Goal: Information Seeking & Learning: Understand process/instructions

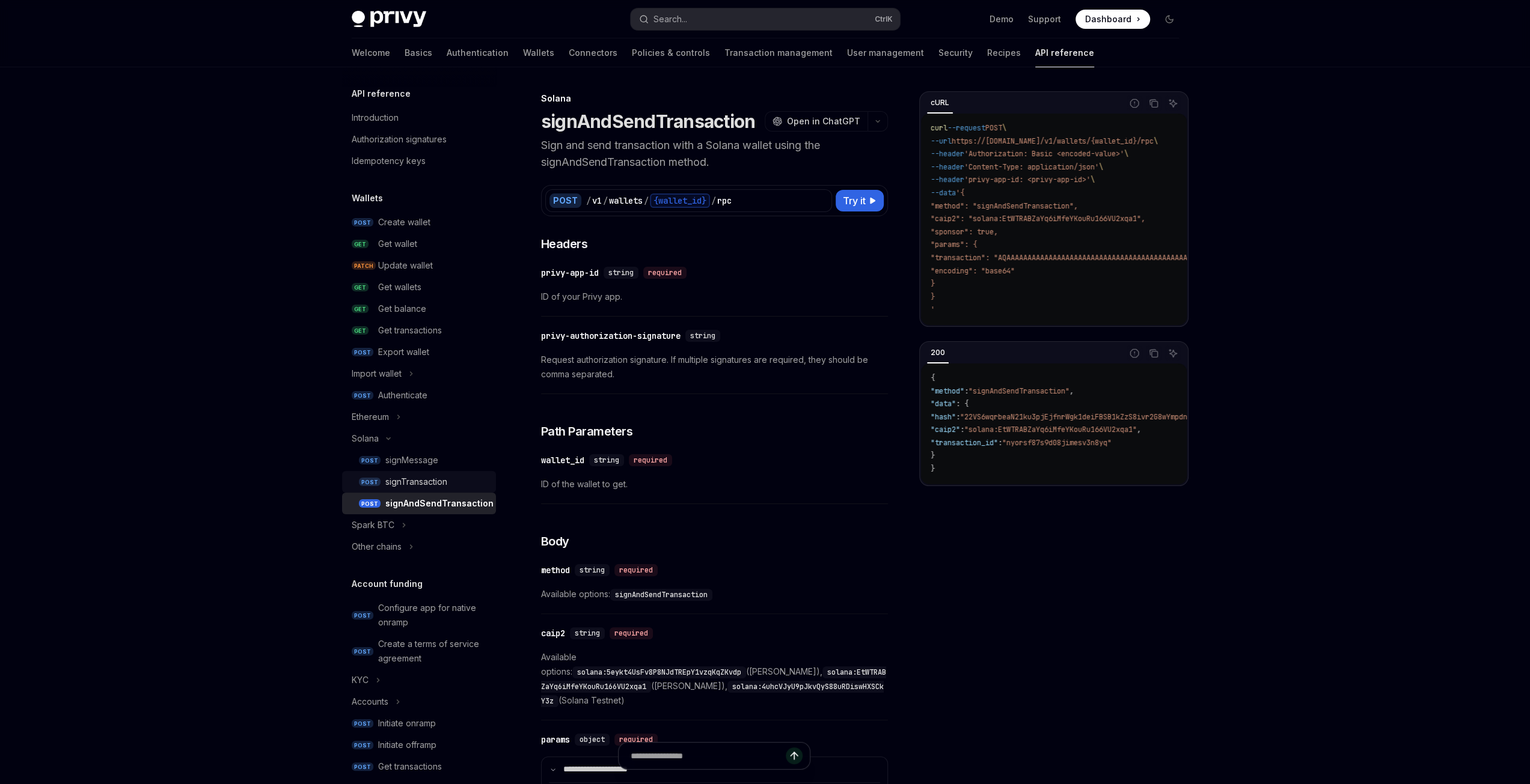
click at [424, 483] on div "signTransaction" at bounding box center [416, 482] width 62 height 15
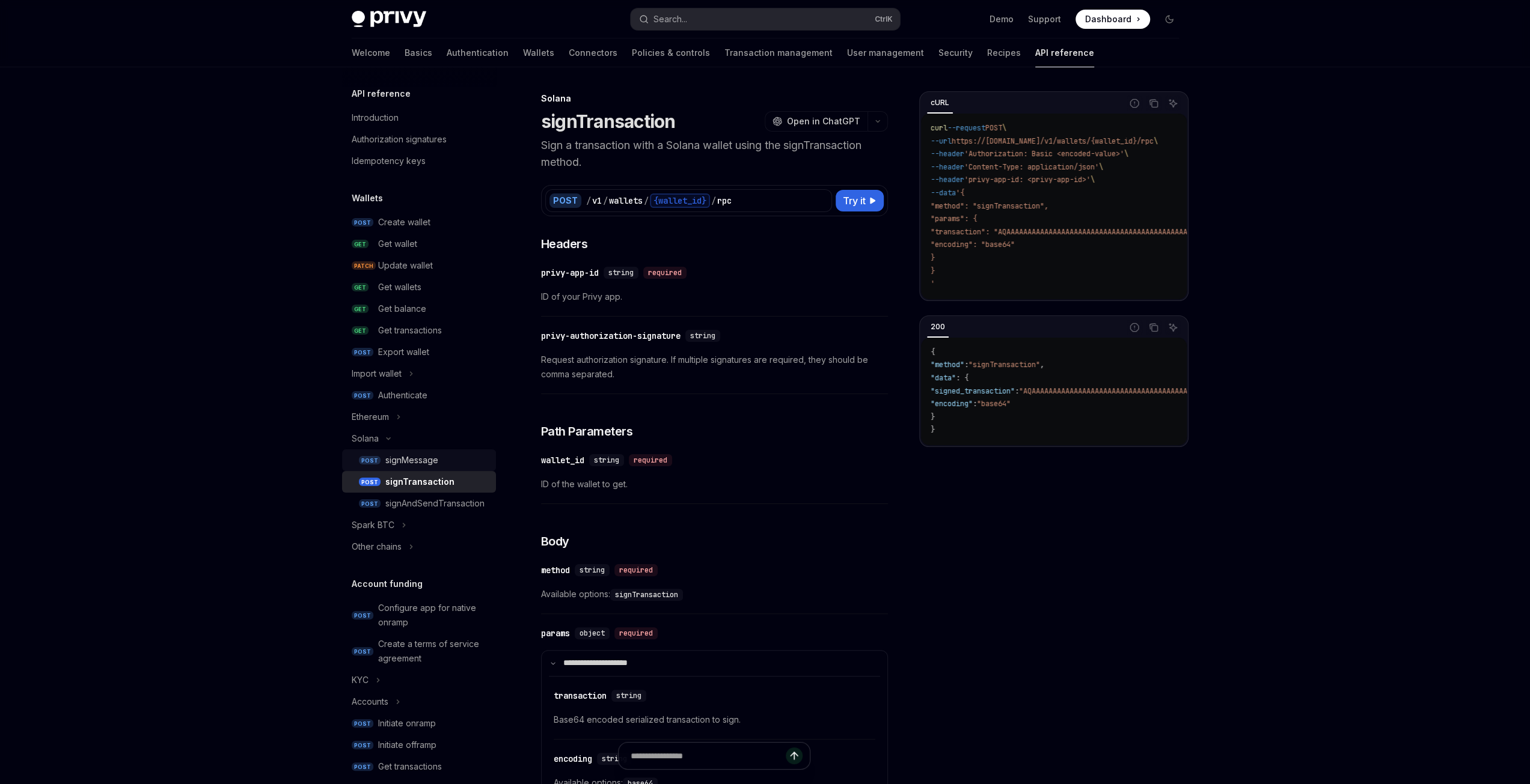
click at [432, 462] on div "signMessage" at bounding box center [412, 460] width 53 height 15
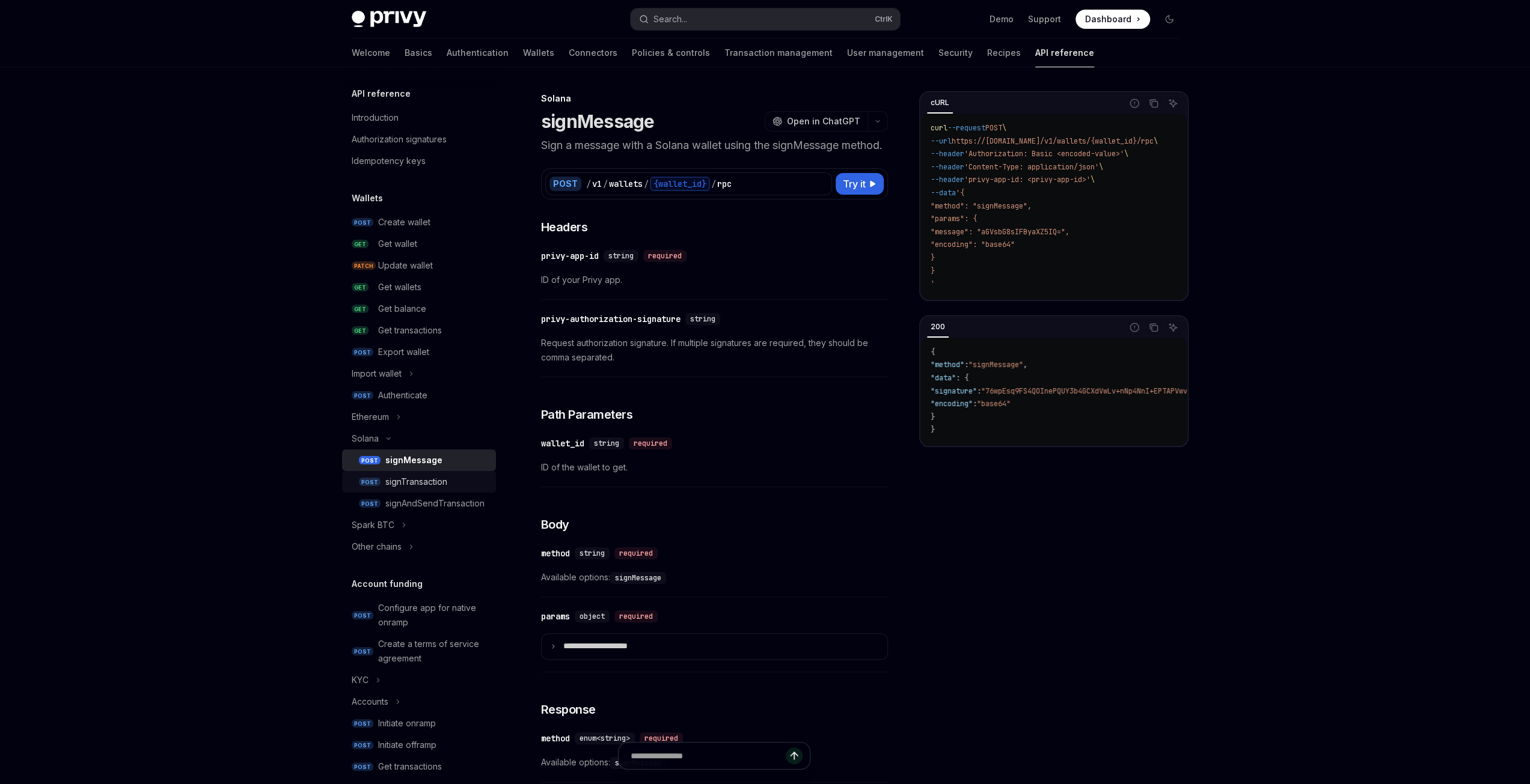
click at [444, 477] on div "signTransaction" at bounding box center [416, 482] width 62 height 15
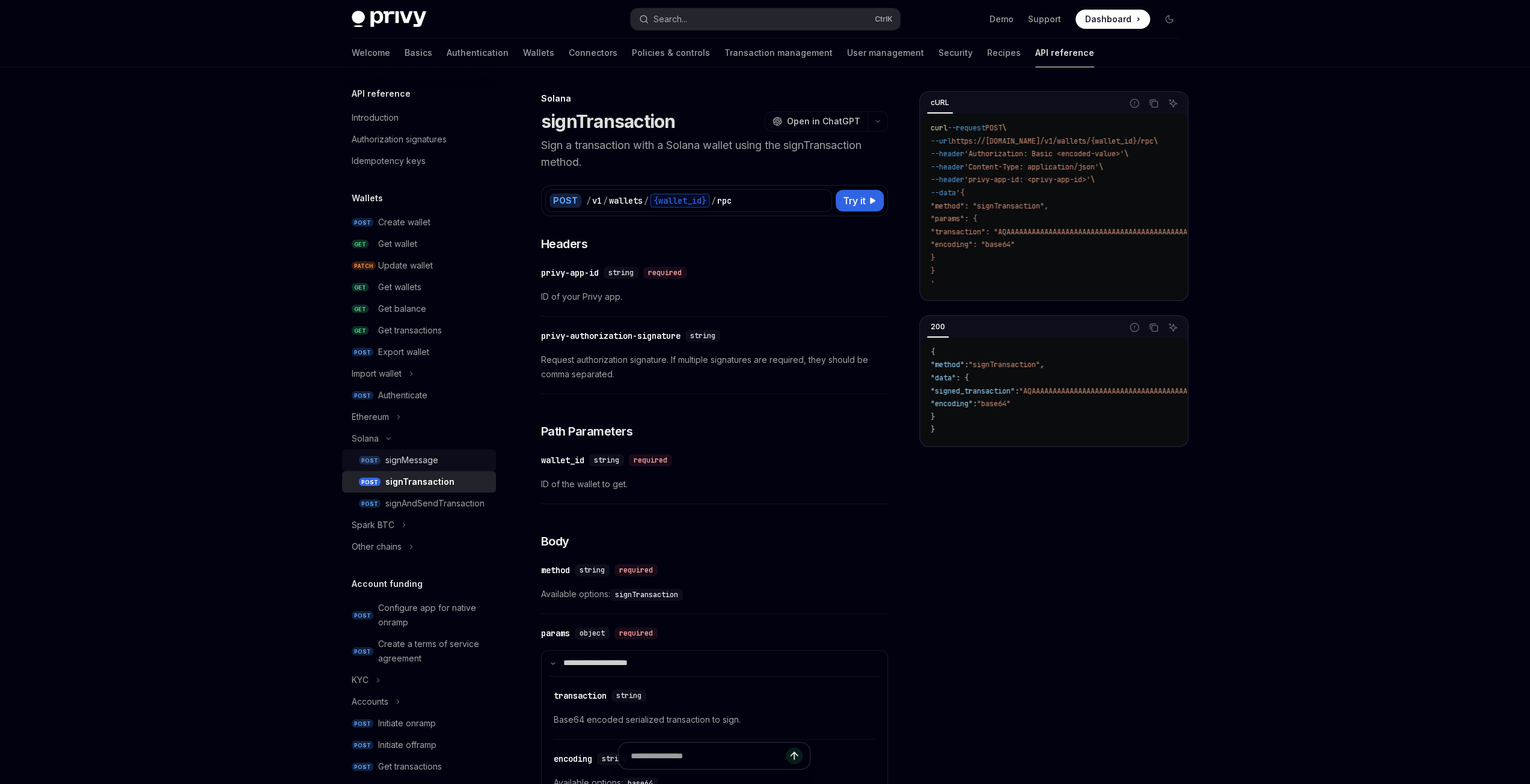
click at [417, 456] on div "signMessage" at bounding box center [412, 460] width 53 height 15
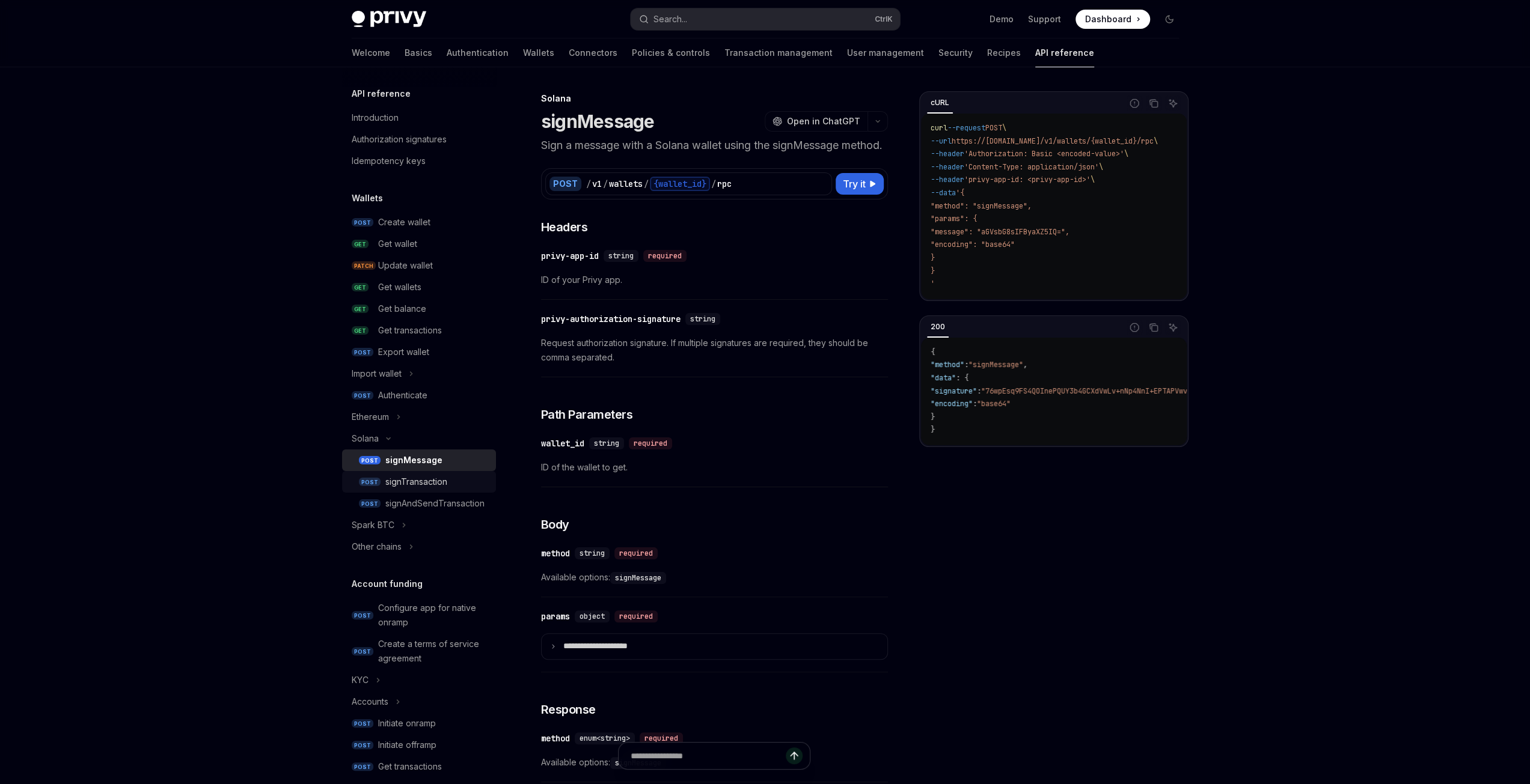
click at [431, 474] on link "POST signTransaction" at bounding box center [420, 482] width 154 height 21
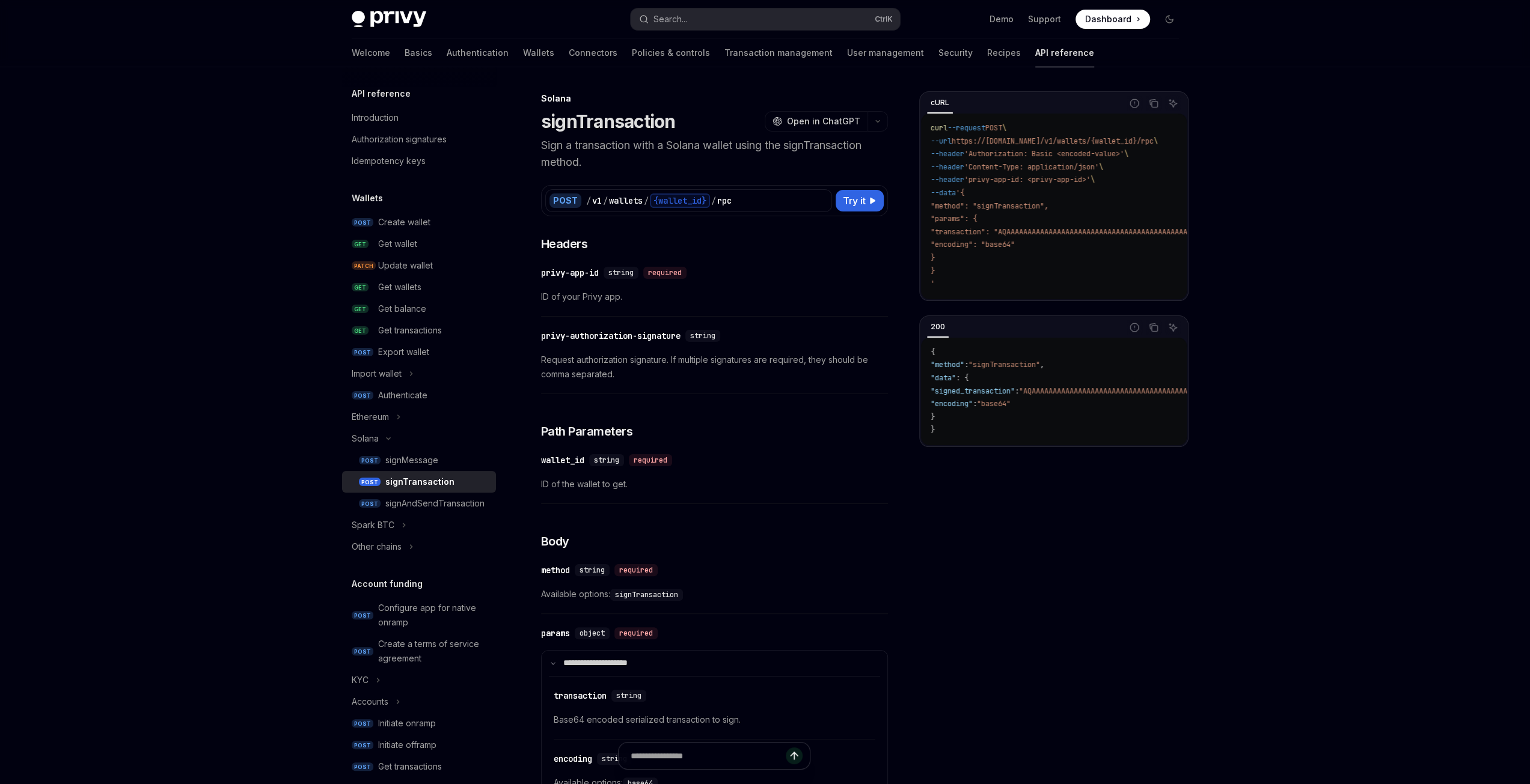
click at [434, 489] on div "signTransaction" at bounding box center [420, 482] width 69 height 15
click at [427, 499] on div "signAndSendTransaction" at bounding box center [435, 503] width 99 height 15
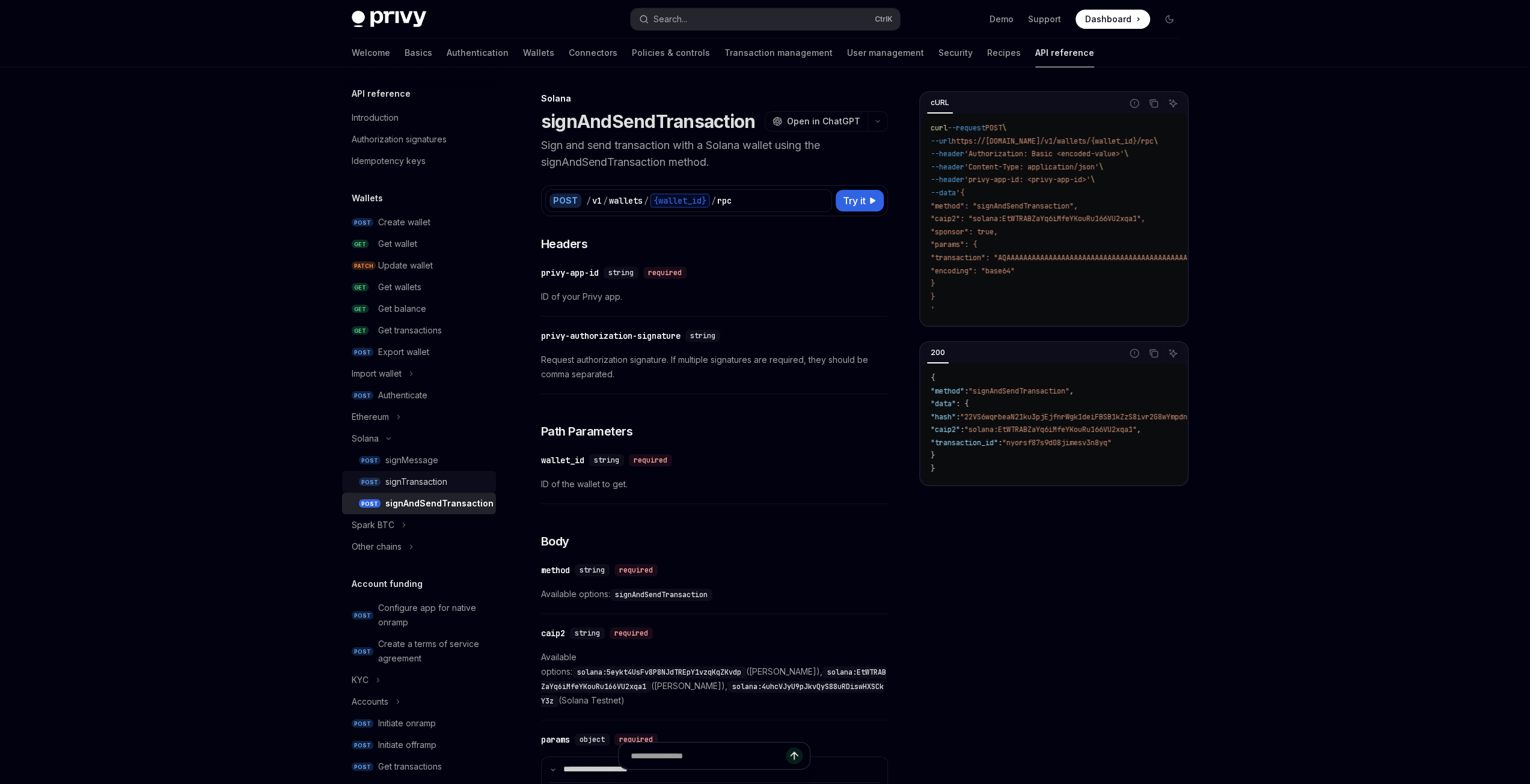
click at [421, 482] on div "signTransaction" at bounding box center [416, 482] width 62 height 15
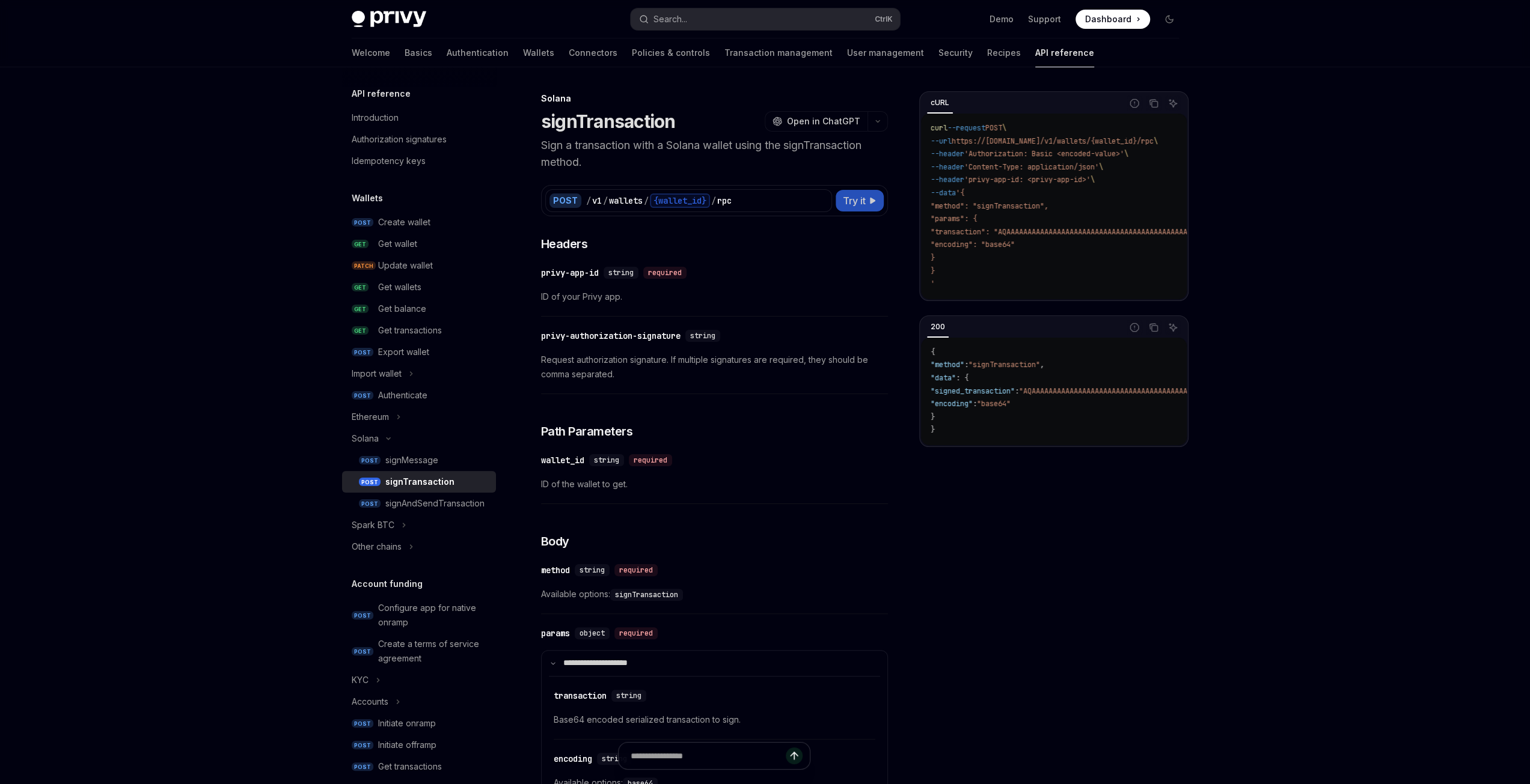
click at [853, 201] on span "Try it" at bounding box center [854, 200] width 23 height 15
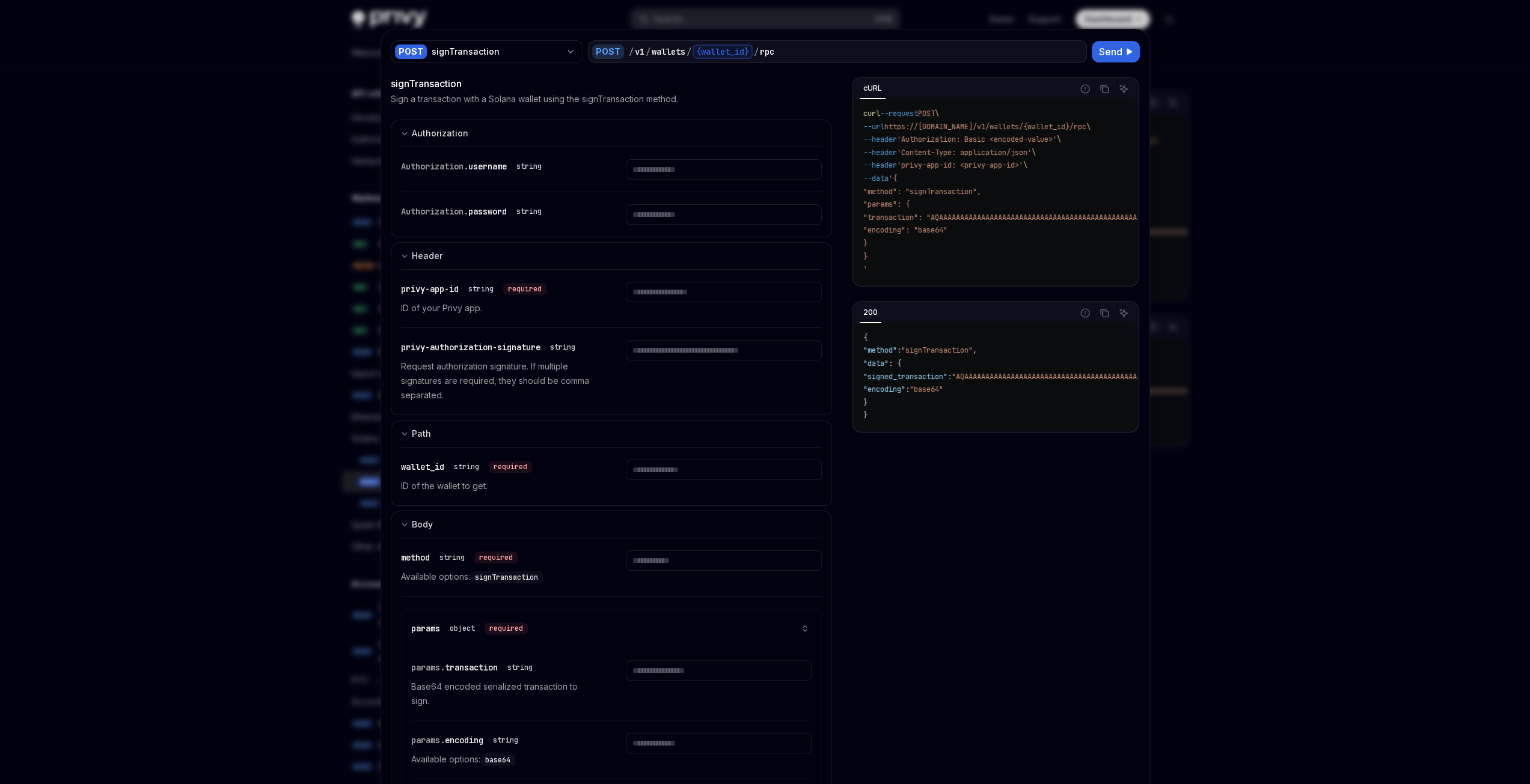
click at [1288, 374] on div at bounding box center [765, 392] width 1530 height 784
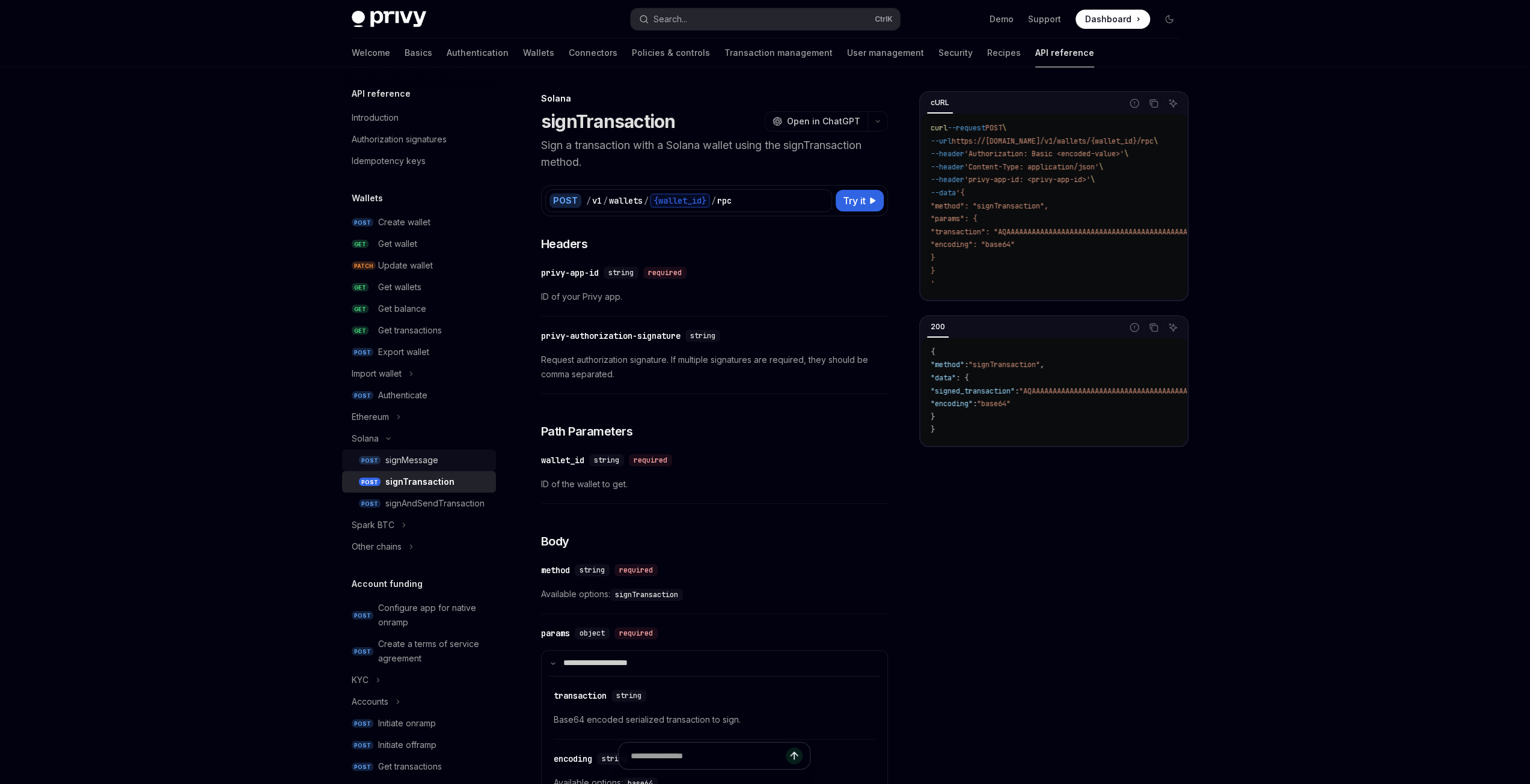
click at [439, 458] on div "signMessage" at bounding box center [437, 460] width 104 height 15
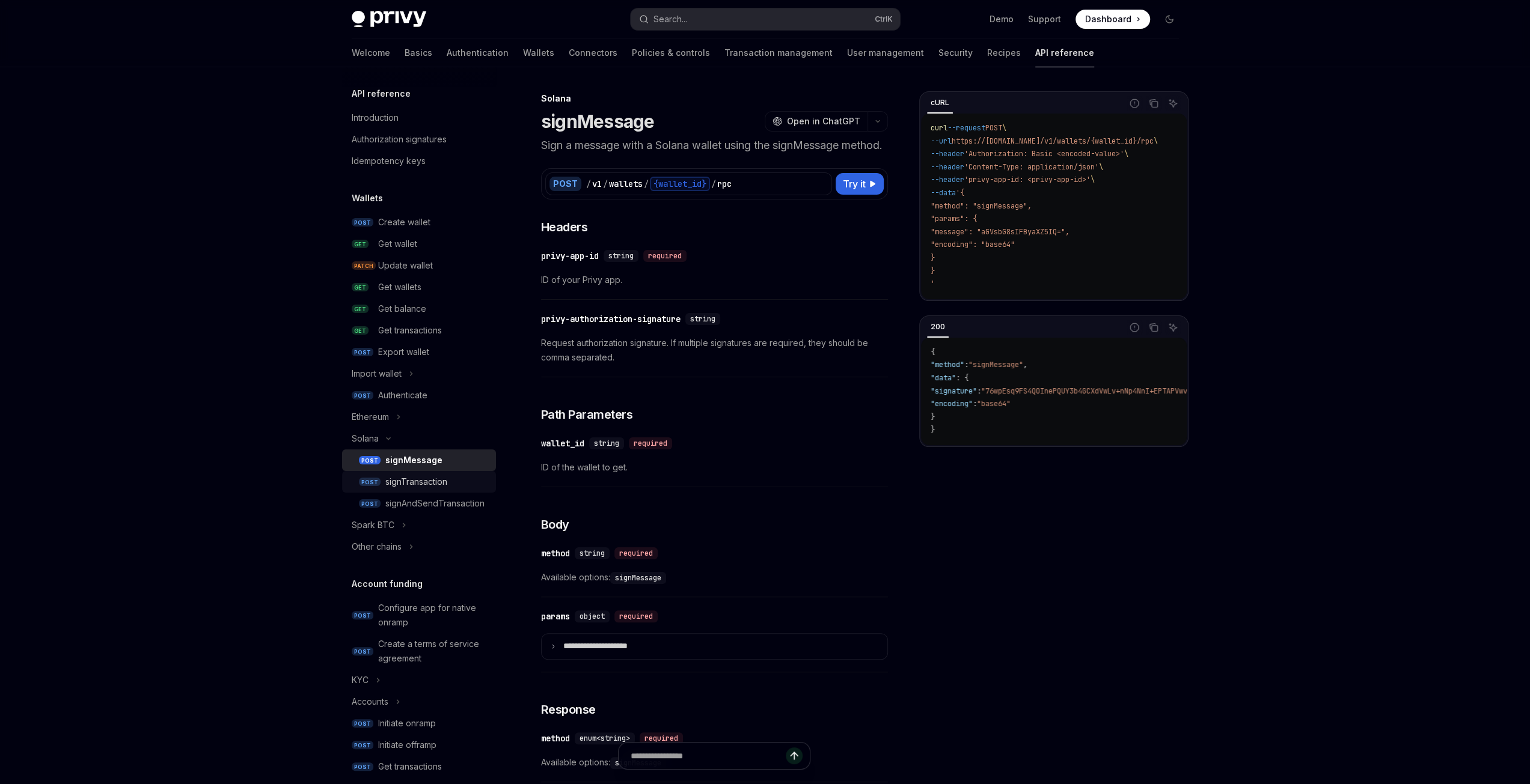
click at [436, 479] on div "signTransaction" at bounding box center [416, 482] width 62 height 15
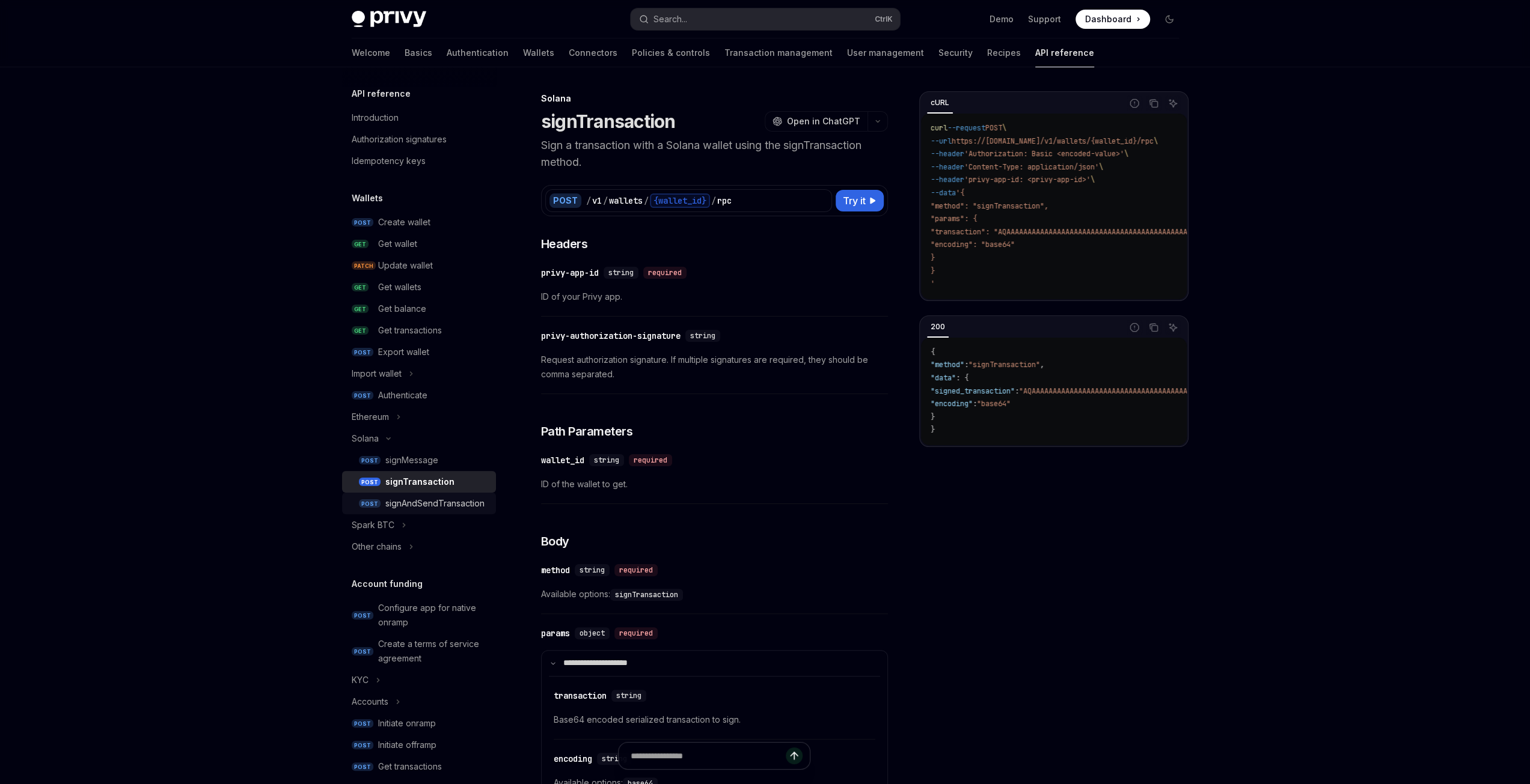
click at [461, 506] on div "signAndSendTransaction" at bounding box center [435, 503] width 99 height 15
type textarea "*"
